Goal: Task Accomplishment & Management: Manage account settings

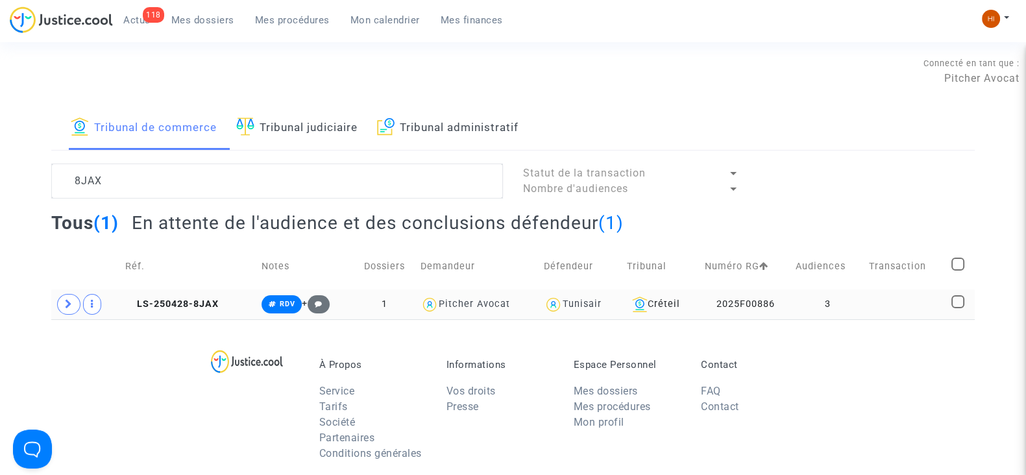
type textarea "8JAX"
click at [809, 311] on td "3" at bounding box center [828, 304] width 74 height 30
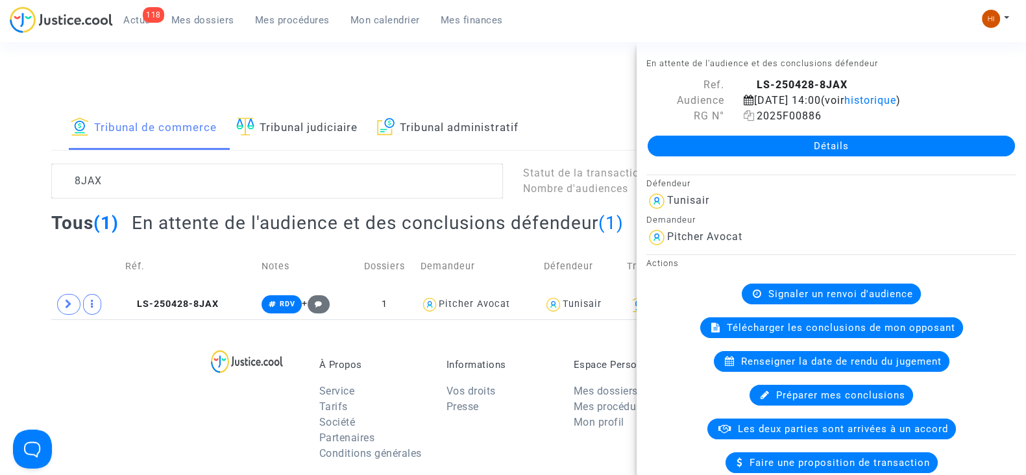
click at [748, 113] on icon at bounding box center [749, 115] width 11 height 10
click at [896, 101] on span "historique" at bounding box center [870, 100] width 52 height 12
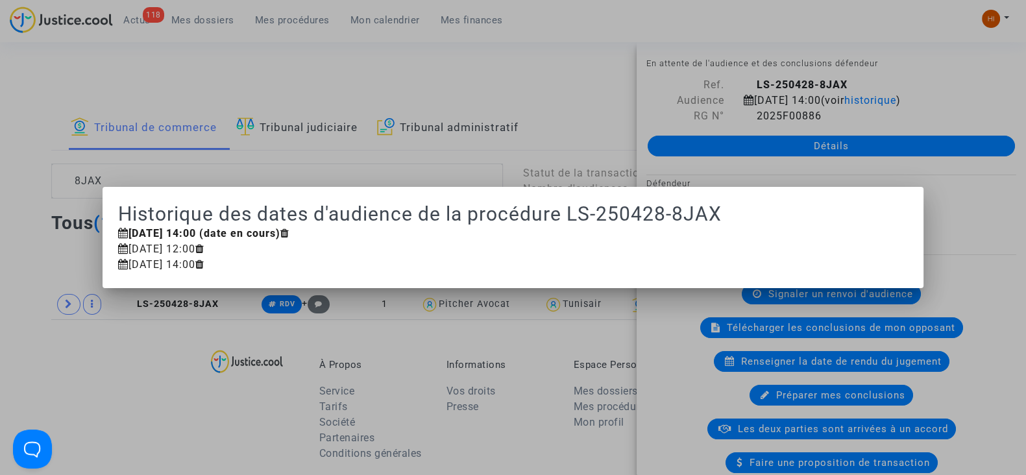
click at [477, 137] on div at bounding box center [513, 237] width 1026 height 475
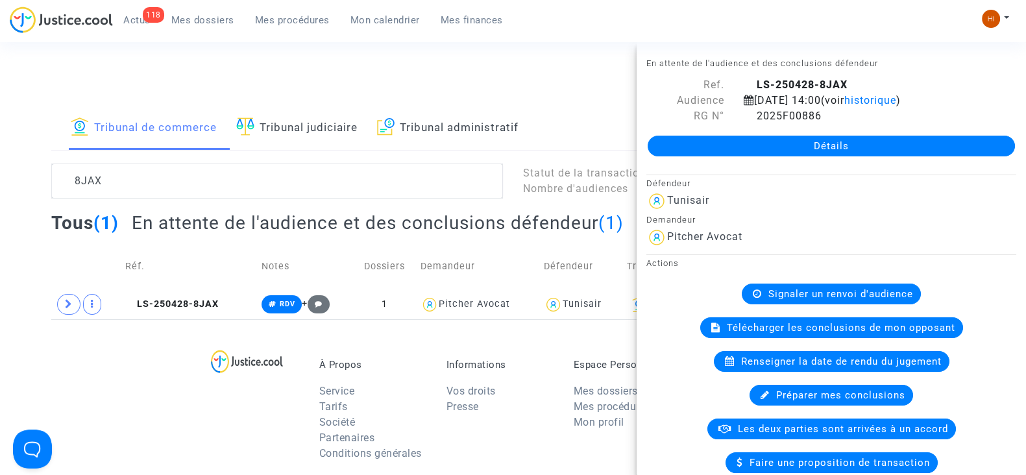
click at [809, 356] on span "Renseigner la date de rendu du jugement" at bounding box center [841, 362] width 201 height 12
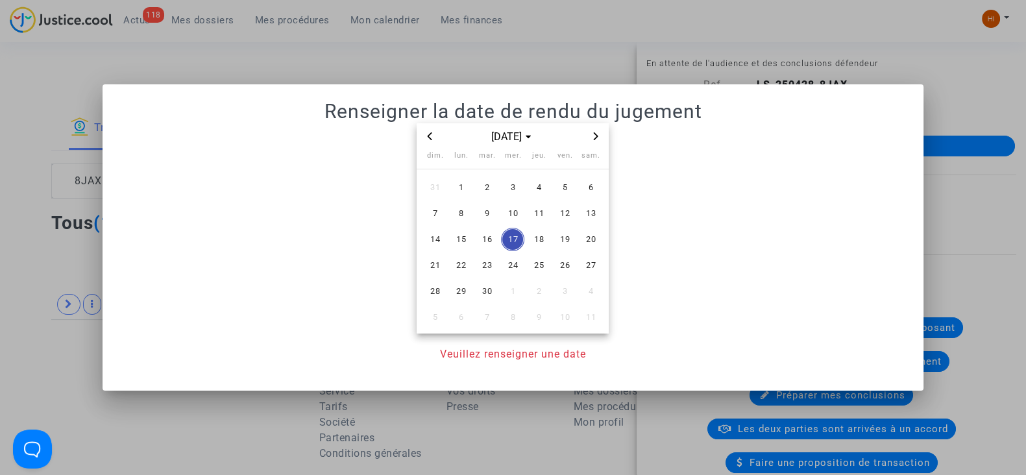
click at [594, 134] on icon "Next month" at bounding box center [596, 136] width 8 height 8
click at [431, 136] on icon "Previous month" at bounding box center [430, 136] width 8 height 8
click at [485, 297] on span "25" at bounding box center [486, 291] width 23 height 23
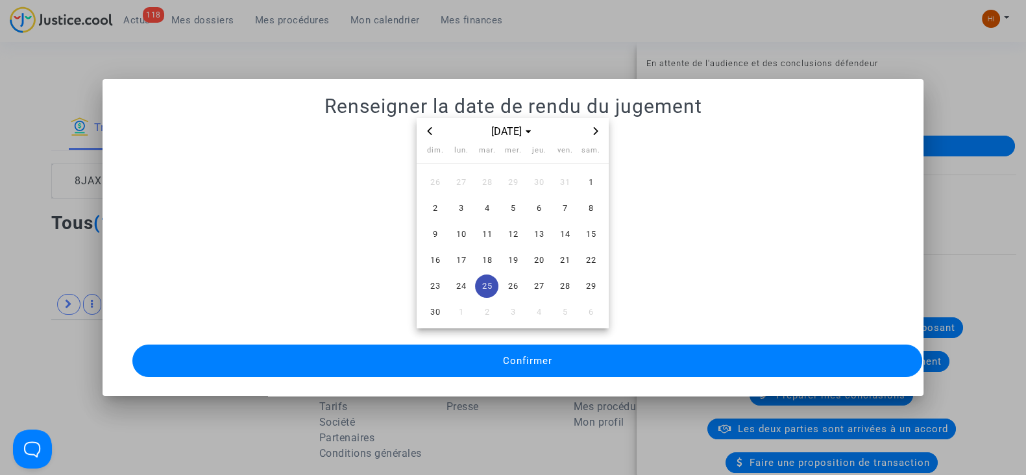
click at [481, 351] on button "Confirmer" at bounding box center [527, 361] width 790 height 32
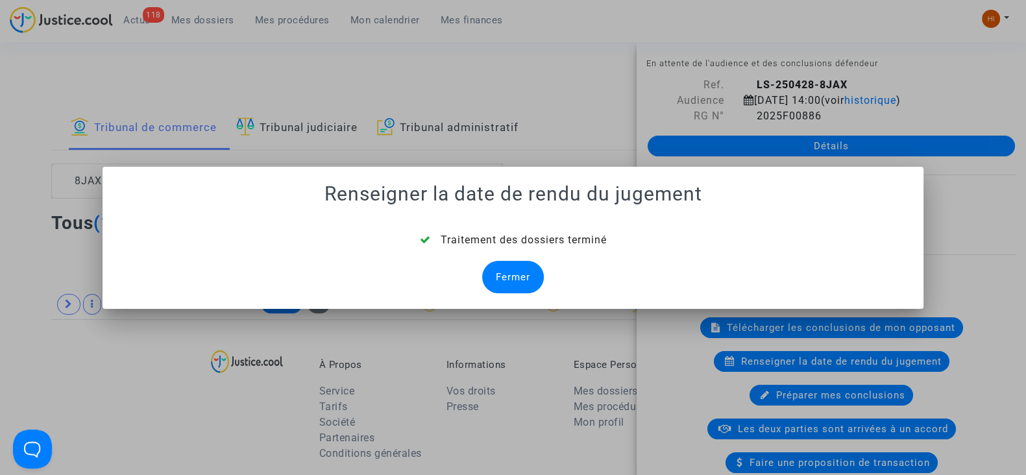
click at [513, 282] on div "Fermer" at bounding box center [513, 277] width 62 height 32
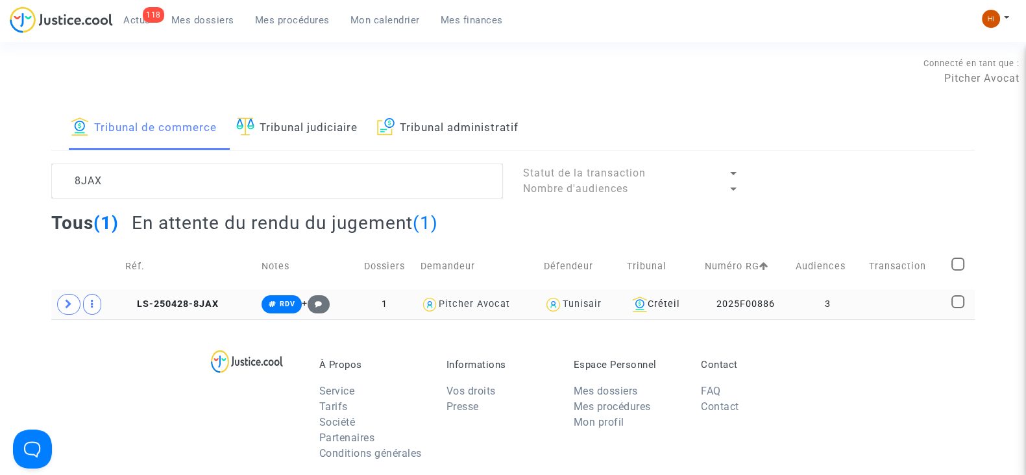
click at [844, 310] on td "3" at bounding box center [828, 304] width 74 height 30
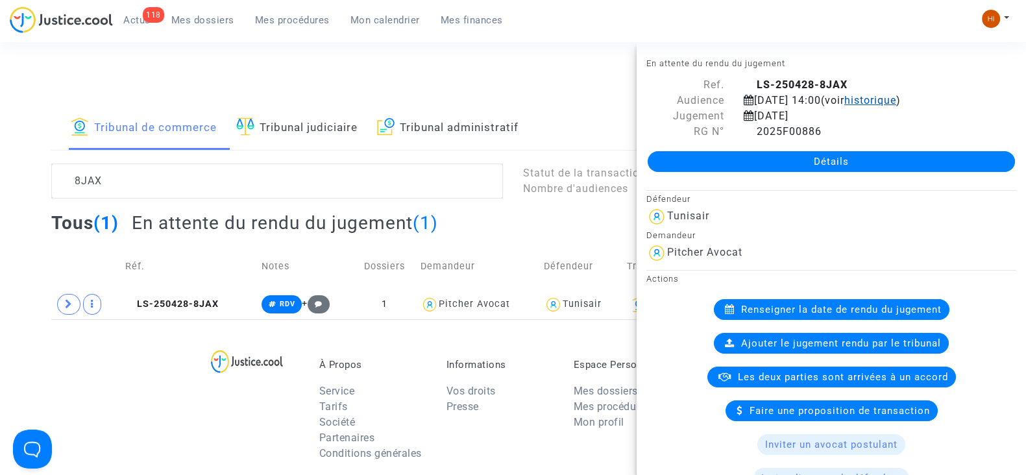
click at [896, 104] on span "historique" at bounding box center [870, 100] width 52 height 12
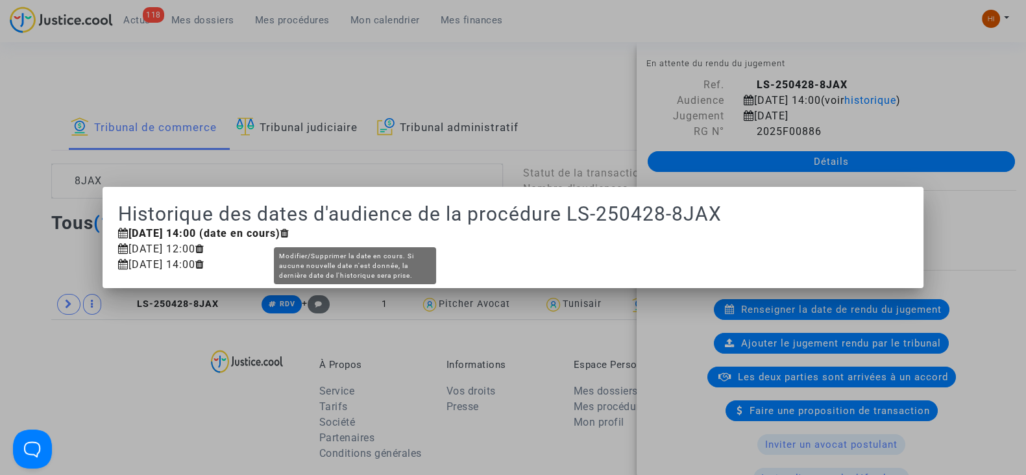
click at [289, 230] on icon at bounding box center [284, 233] width 9 height 10
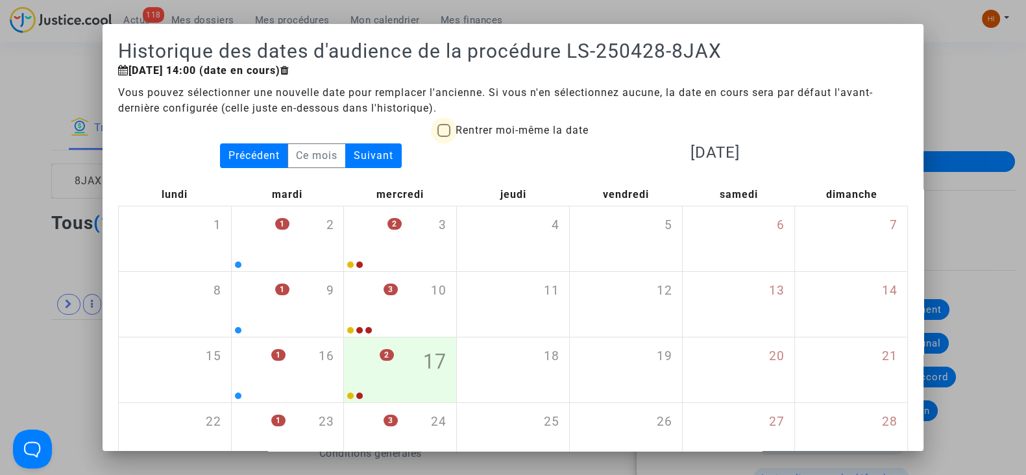
click at [518, 137] on span "Rentrer moi-même la date" at bounding box center [522, 131] width 133 height 16
click at [444, 137] on input "Rentrer moi-même la date" at bounding box center [443, 137] width 1 height 1
checkbox input "true"
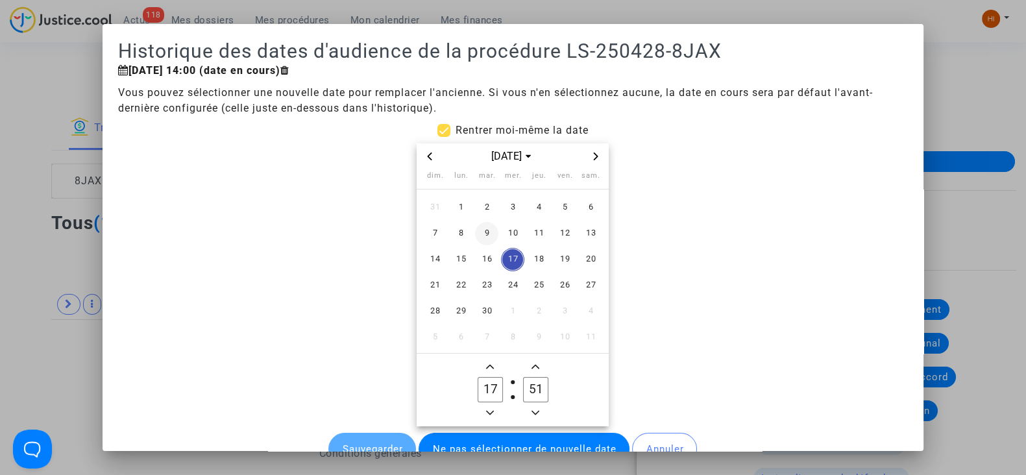
click at [478, 235] on span "9" at bounding box center [486, 233] width 23 height 23
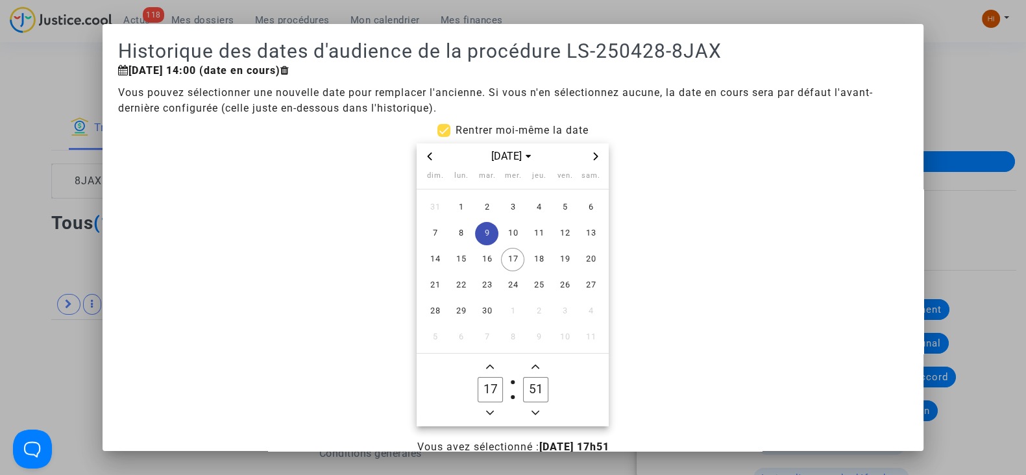
click at [486, 409] on icon "Minus a hour" at bounding box center [490, 413] width 8 height 8
click at [486, 368] on icon "Add a hour" at bounding box center [490, 367] width 8 height 8
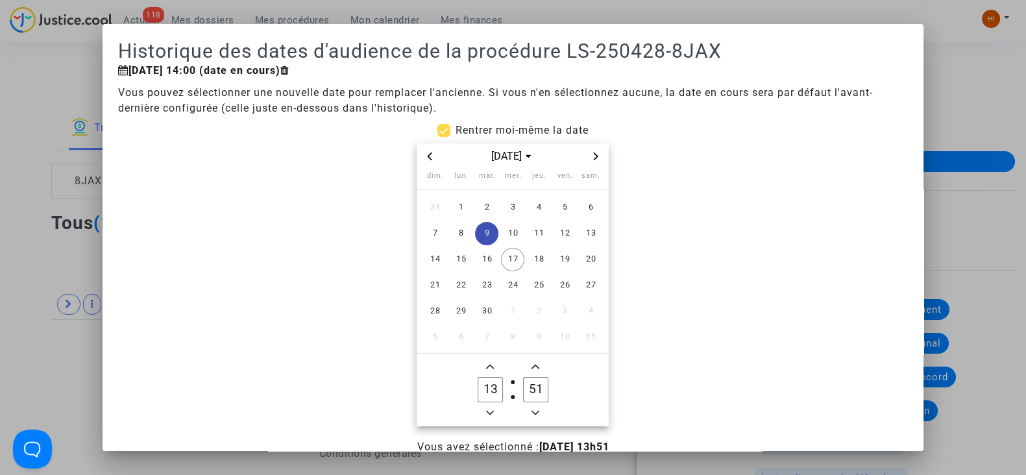
type input "14"
click at [528, 387] on input "51" at bounding box center [535, 389] width 25 height 25
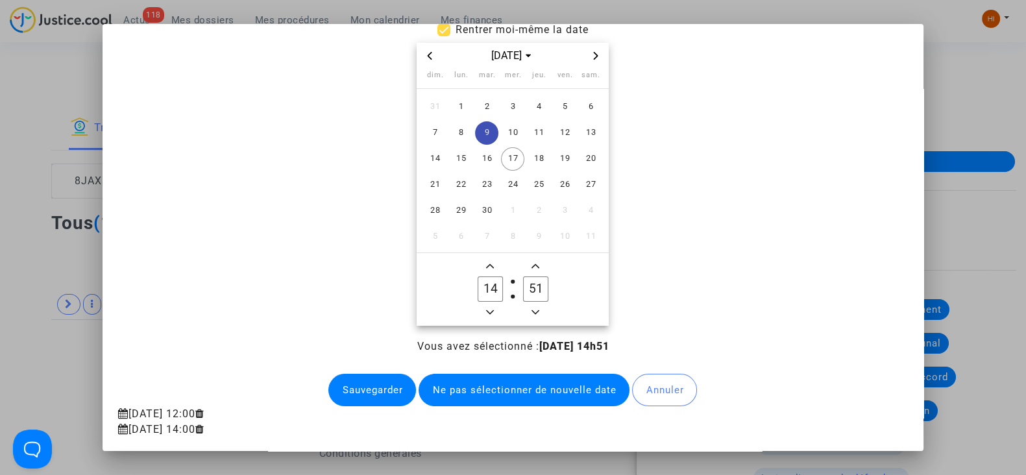
scroll to position [102, 0]
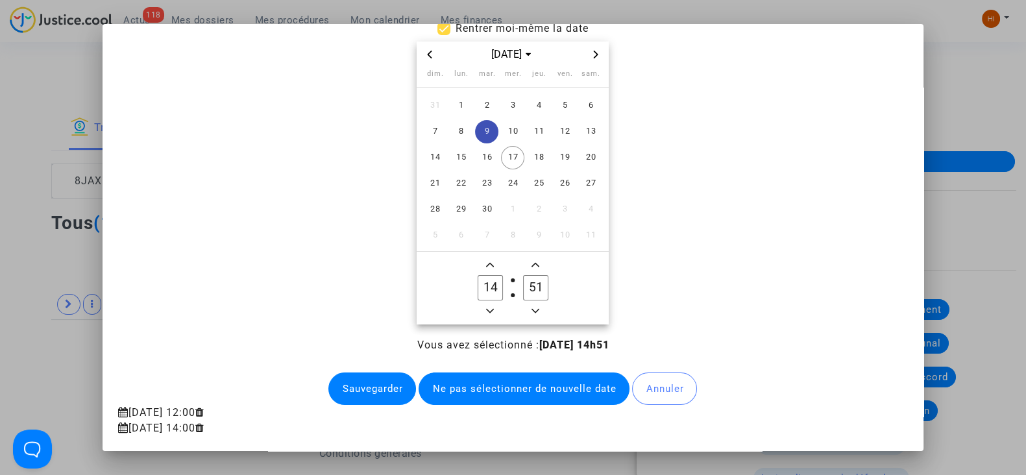
click at [533, 293] on input "51" at bounding box center [535, 287] width 25 height 25
type input "00"
click at [354, 388] on button "Sauvegarder" at bounding box center [372, 388] width 88 height 32
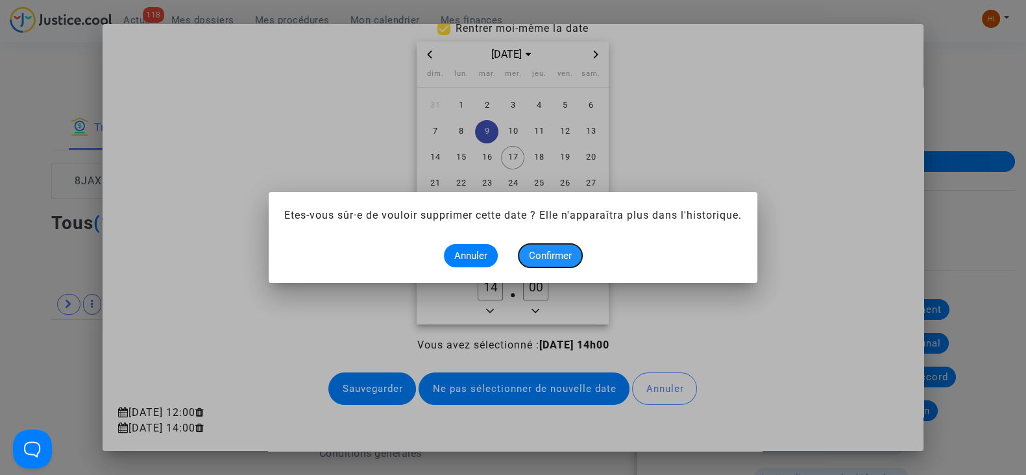
click at [571, 254] on span "Confirmer" at bounding box center [550, 256] width 43 height 12
